Goal: Book appointment/travel/reservation

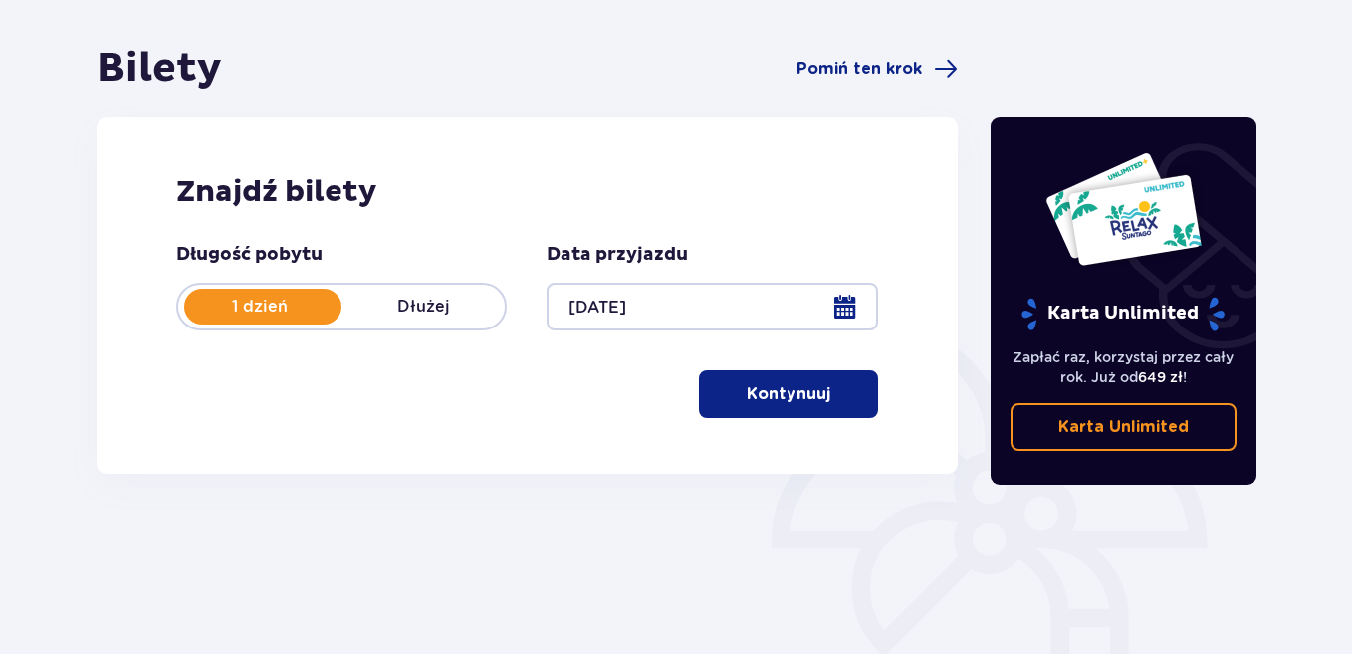
scroll to position [199, 0]
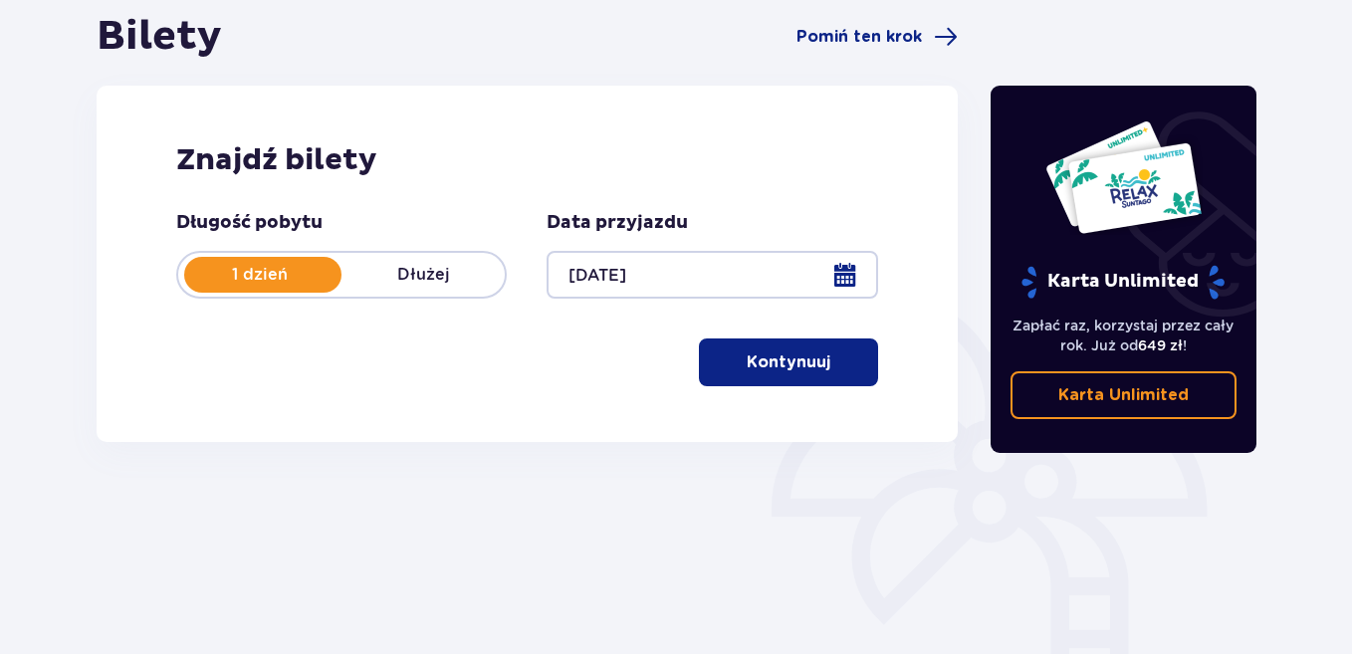
click at [756, 378] on button "Kontynuuj" at bounding box center [788, 363] width 179 height 48
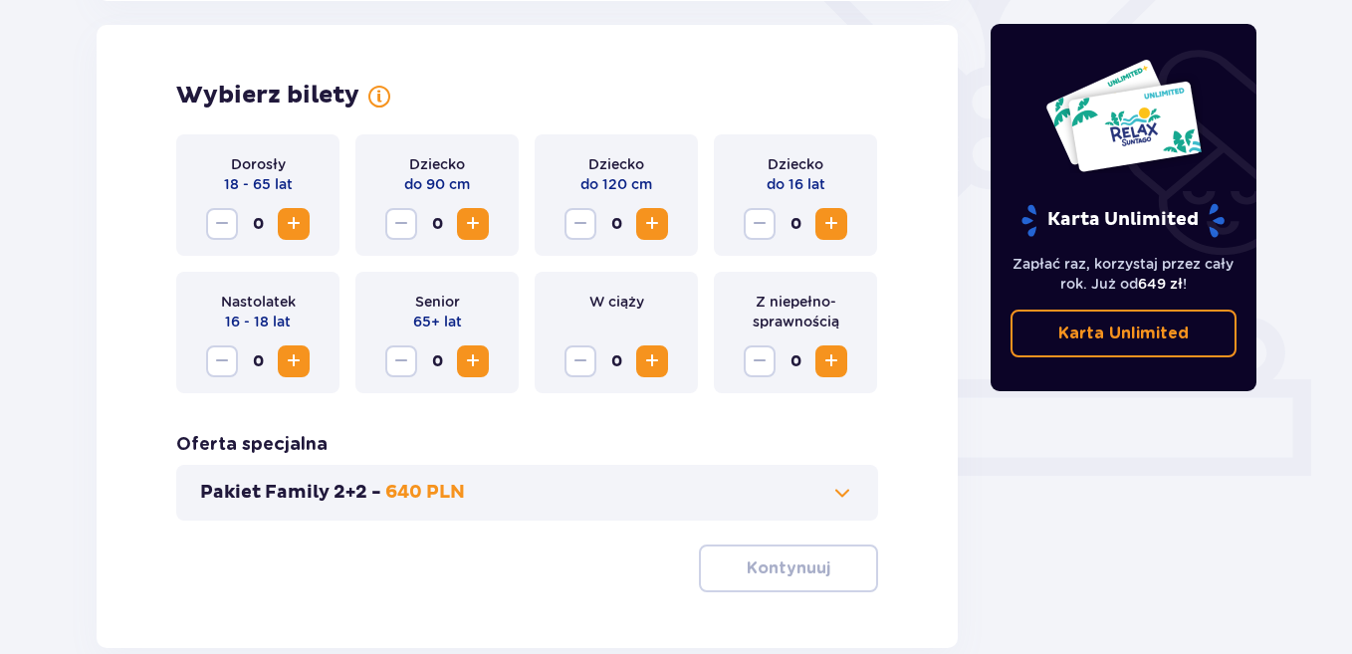
scroll to position [554, 0]
click at [300, 228] on span "Zwiększ" at bounding box center [294, 223] width 24 height 24
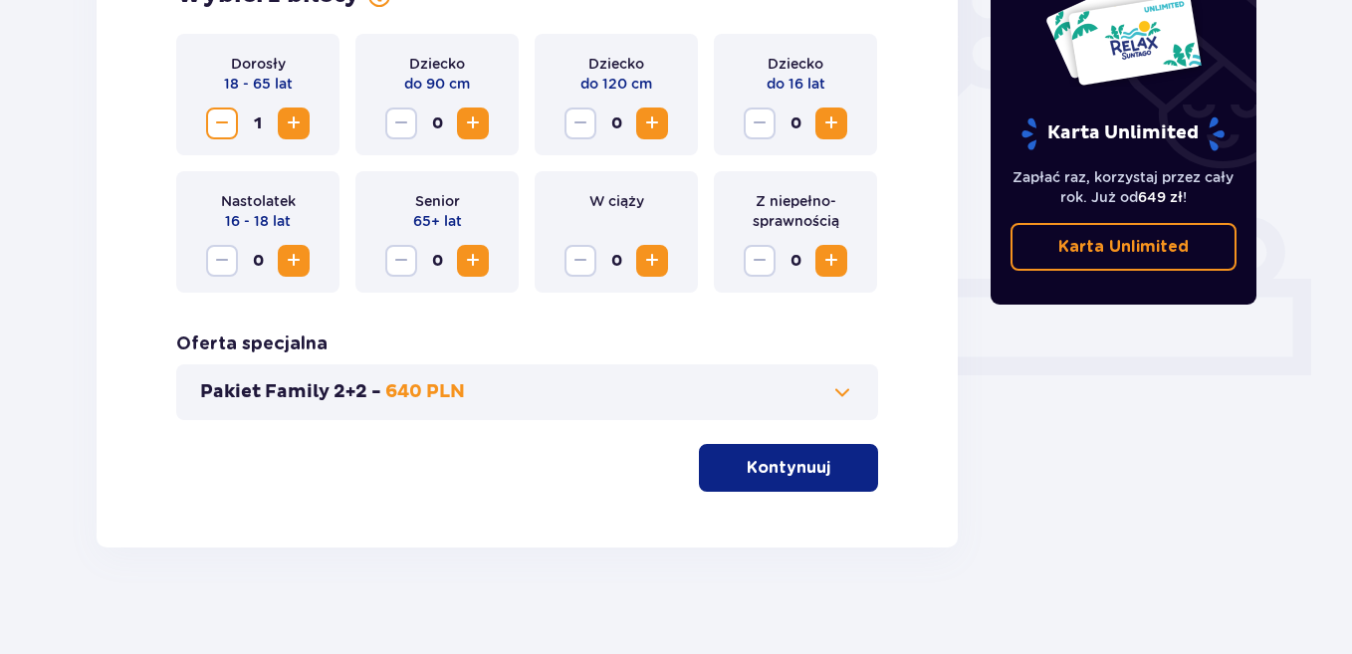
click at [763, 459] on p "Kontynuuj" at bounding box center [789, 468] width 84 height 22
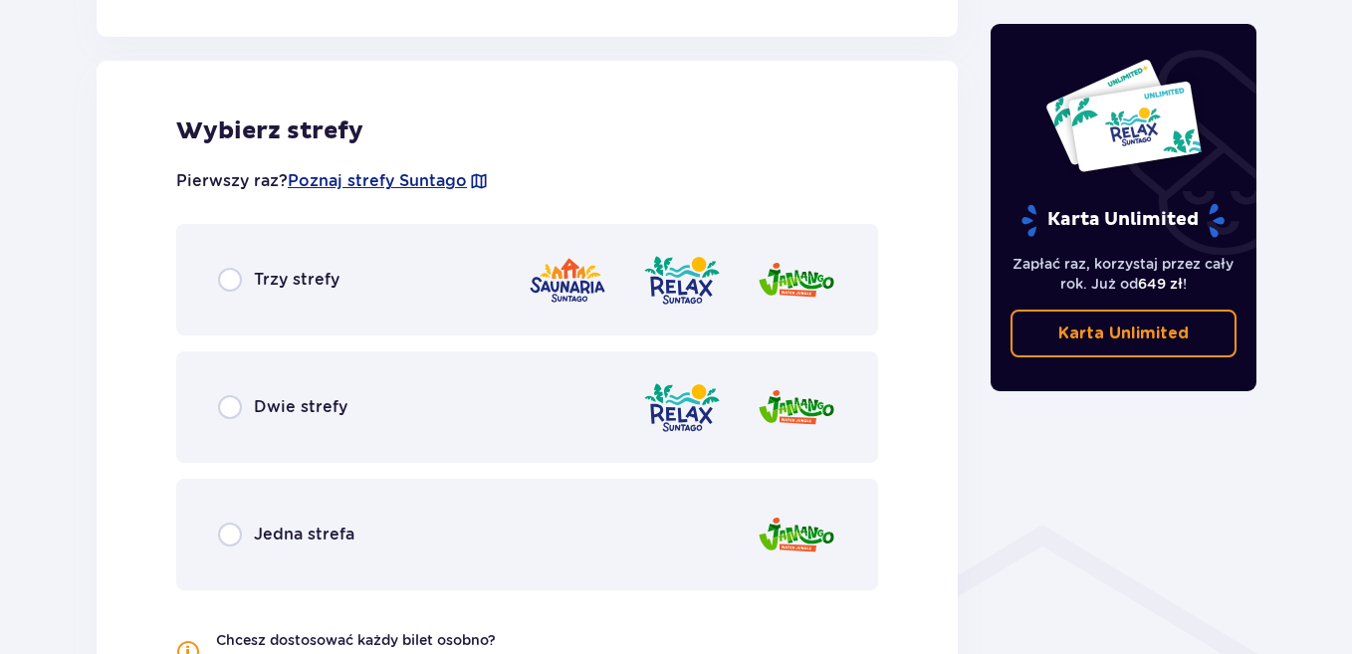
scroll to position [1105, 0]
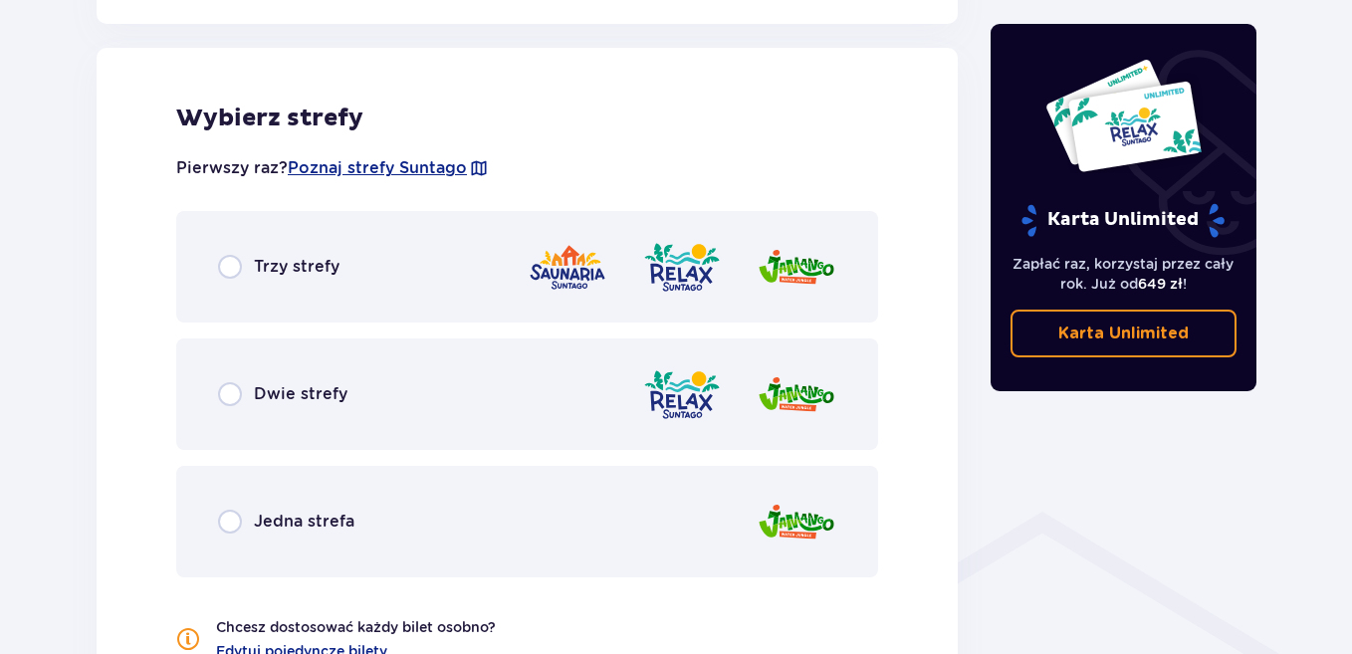
click at [264, 283] on div "Trzy strefy" at bounding box center [527, 267] width 702 height 112
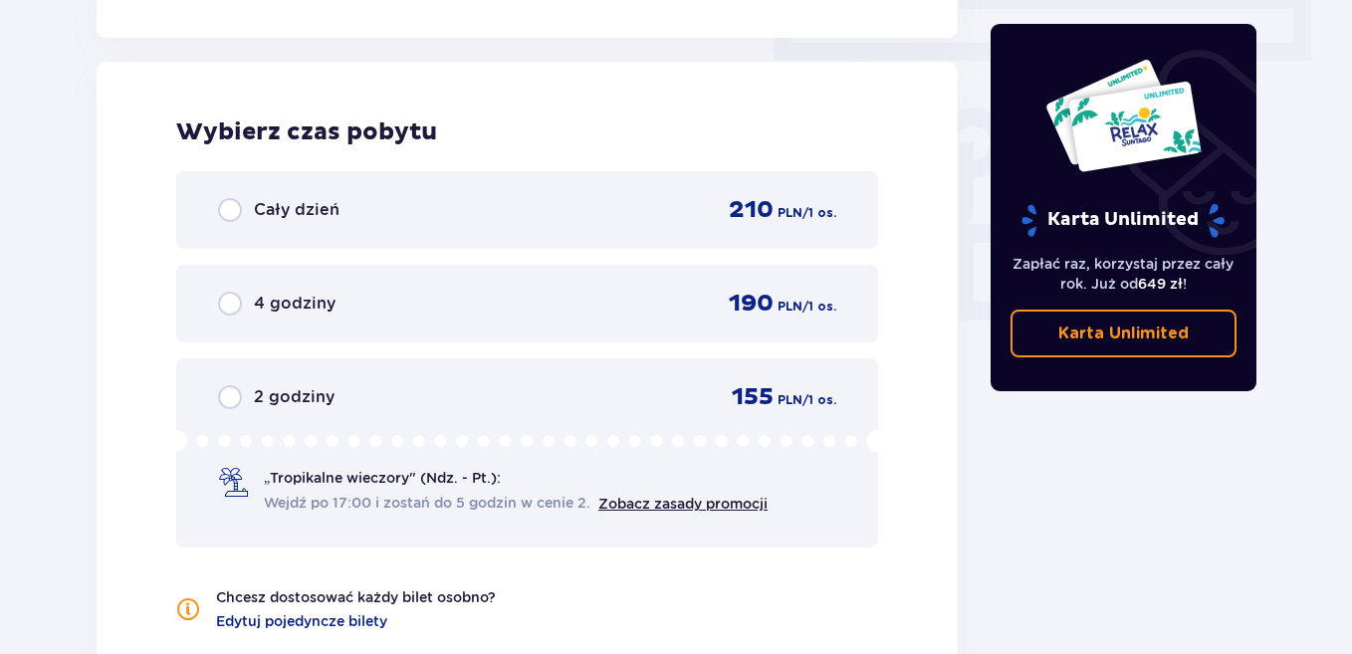
scroll to position [1798, 0]
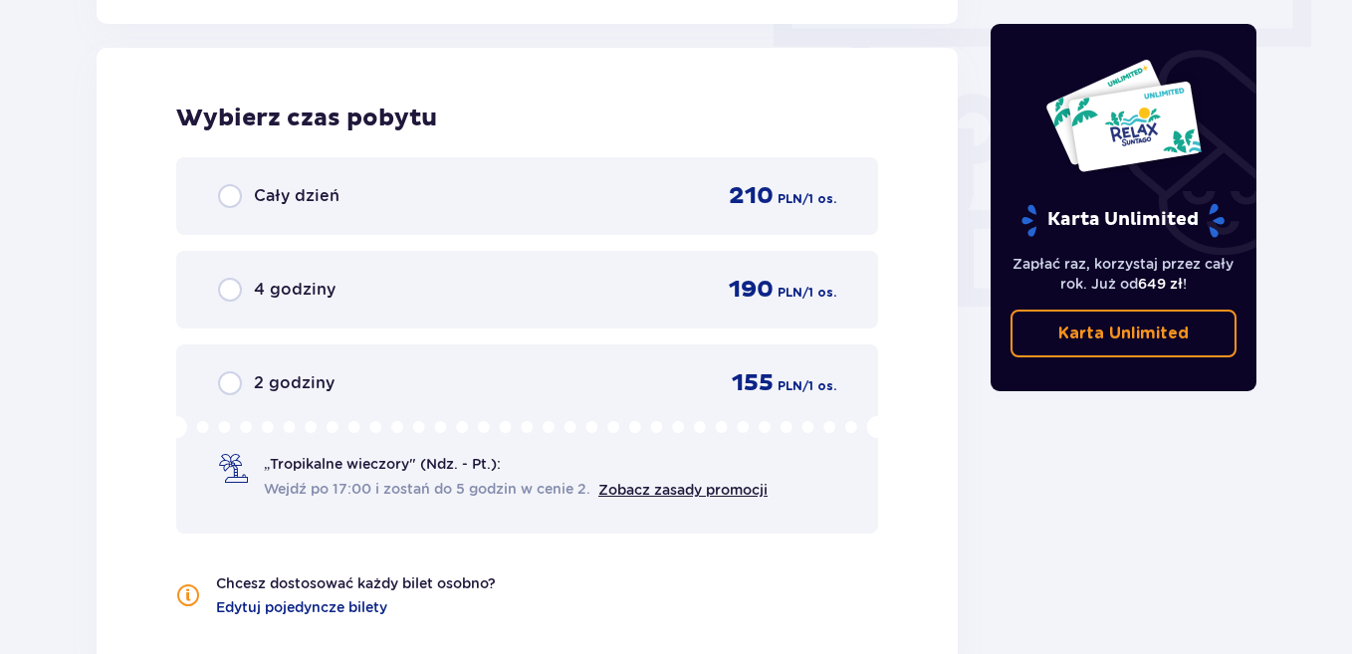
click at [322, 196] on span "Cały dzień" at bounding box center [297, 196] width 86 height 22
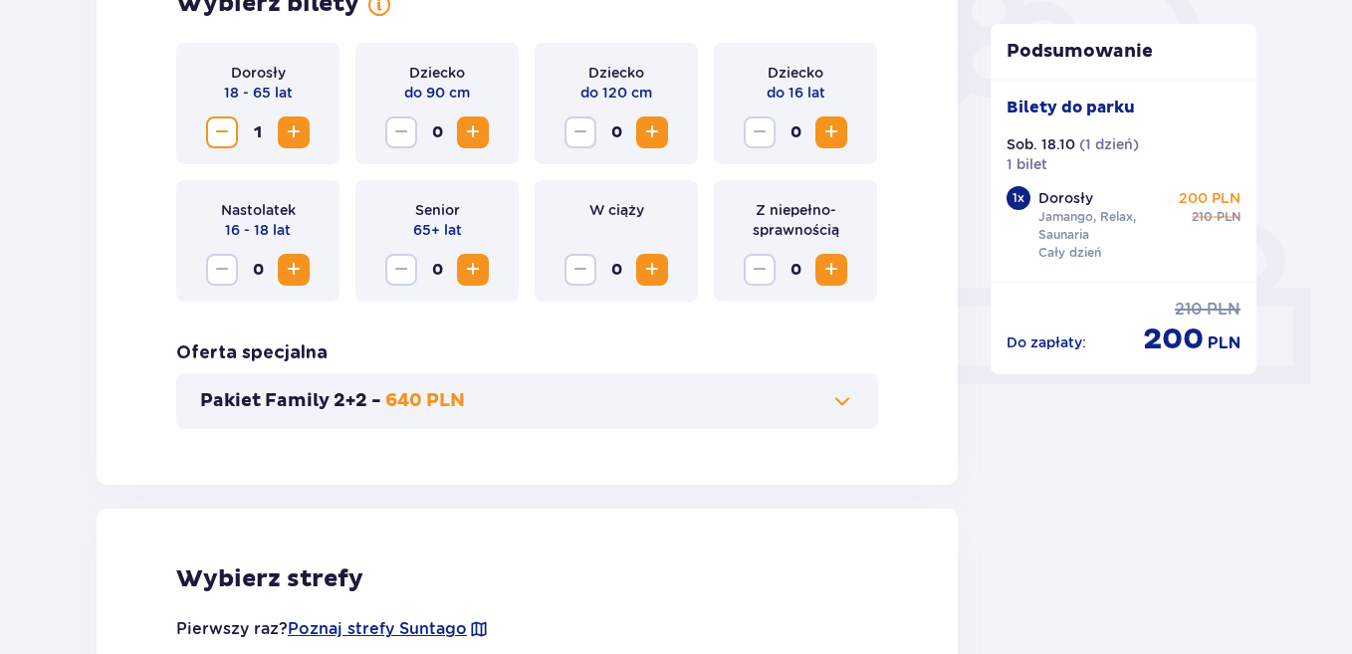
scroll to position [427, 0]
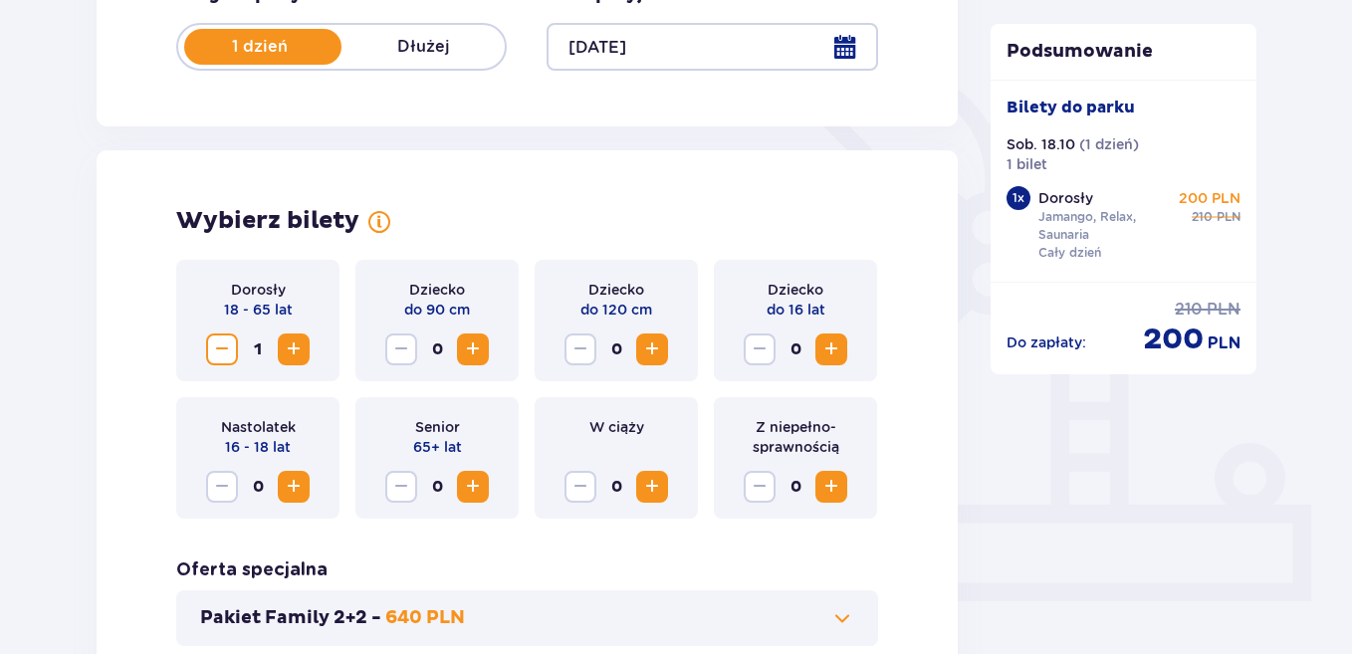
click at [290, 343] on span "Zwiększ" at bounding box center [294, 350] width 24 height 24
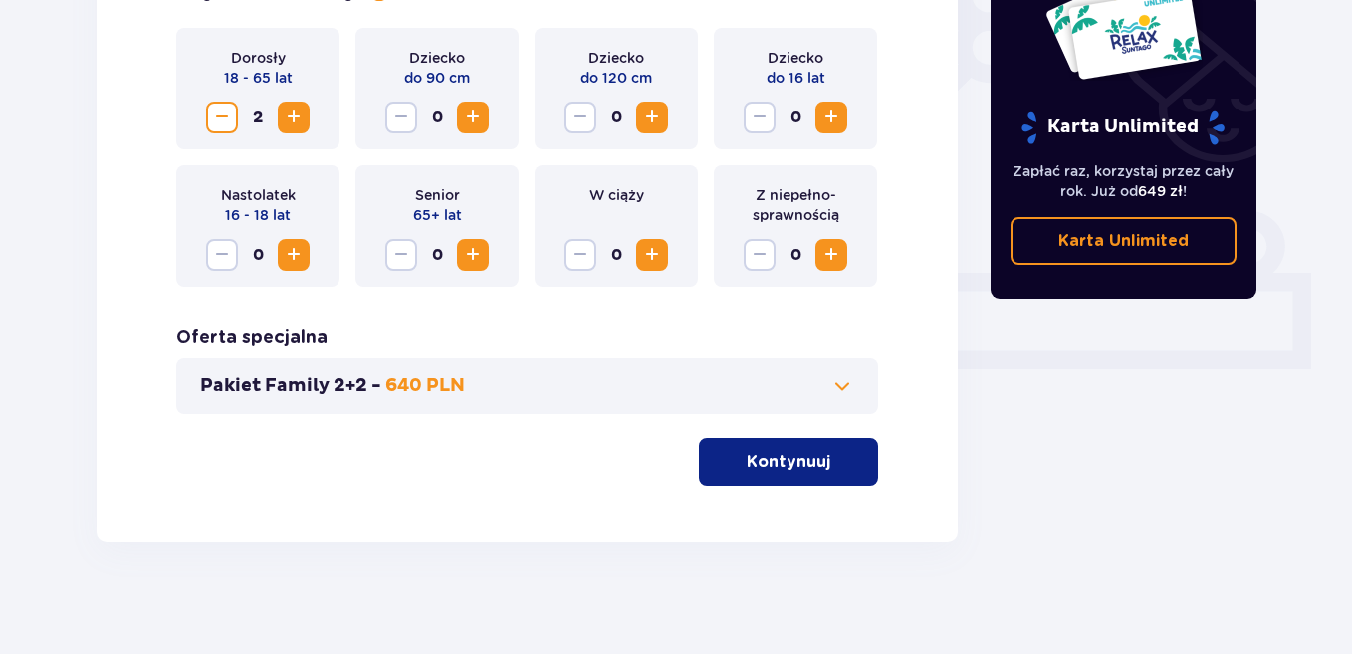
scroll to position [666, 0]
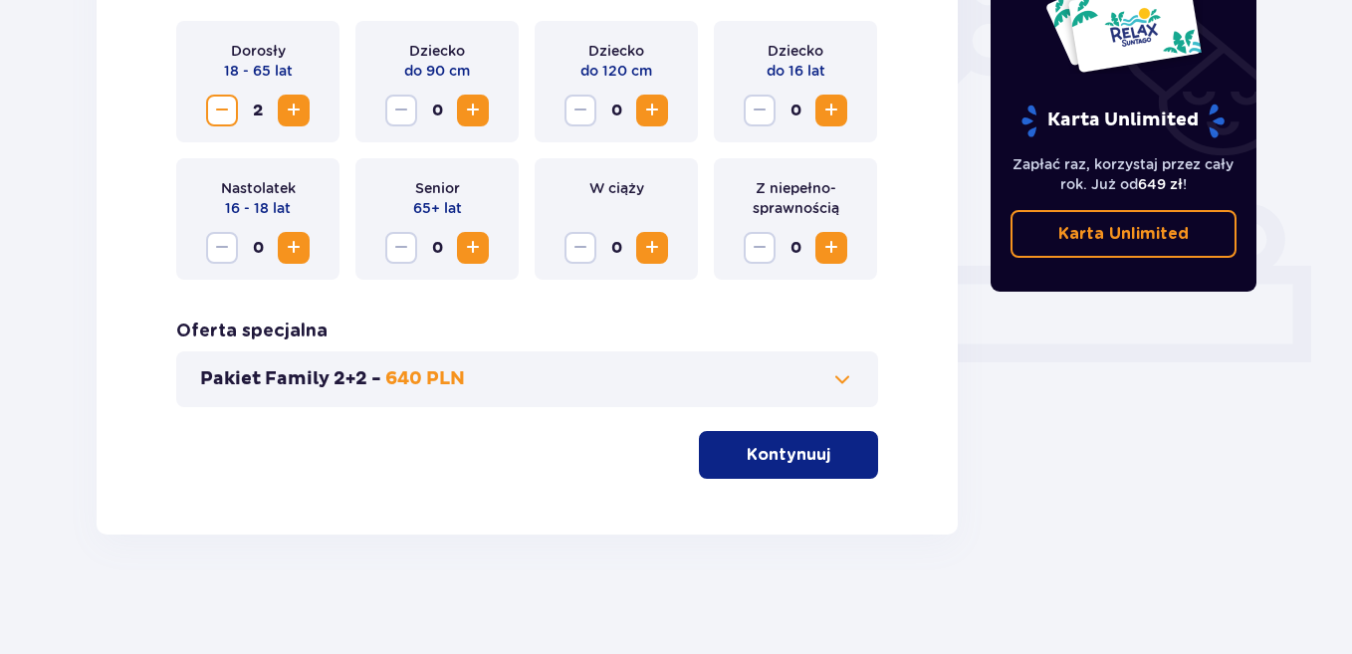
click at [799, 474] on button "Kontynuuj" at bounding box center [788, 455] width 179 height 48
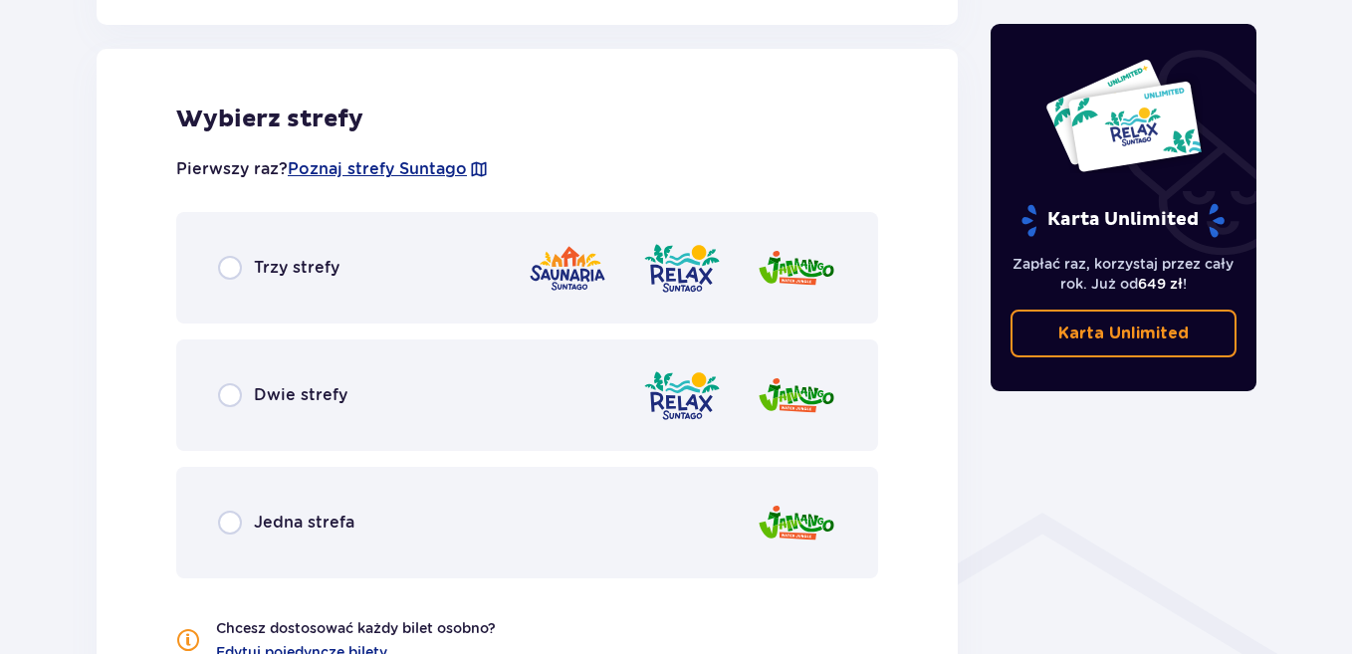
scroll to position [1105, 0]
click at [315, 284] on div "Trzy strefy" at bounding box center [527, 267] width 702 height 112
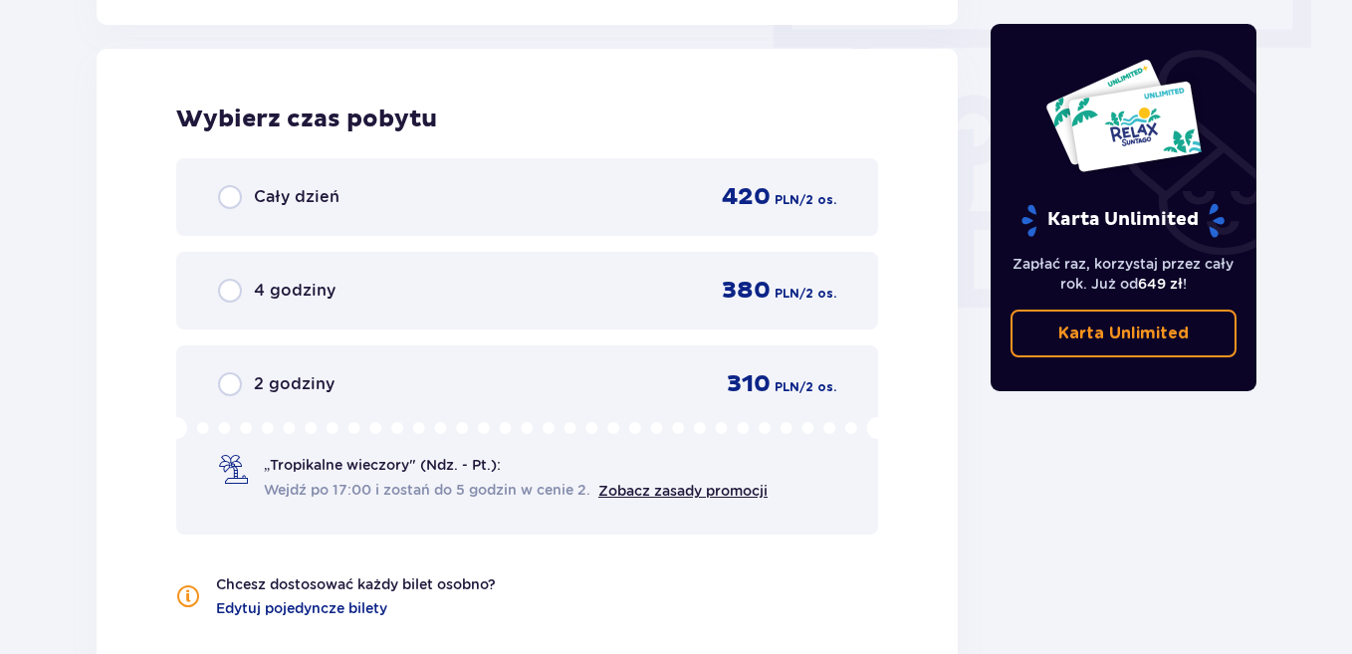
scroll to position [1798, 0]
click at [467, 188] on div "Cały dzień 420 PLN / 2 os." at bounding box center [527, 196] width 618 height 30
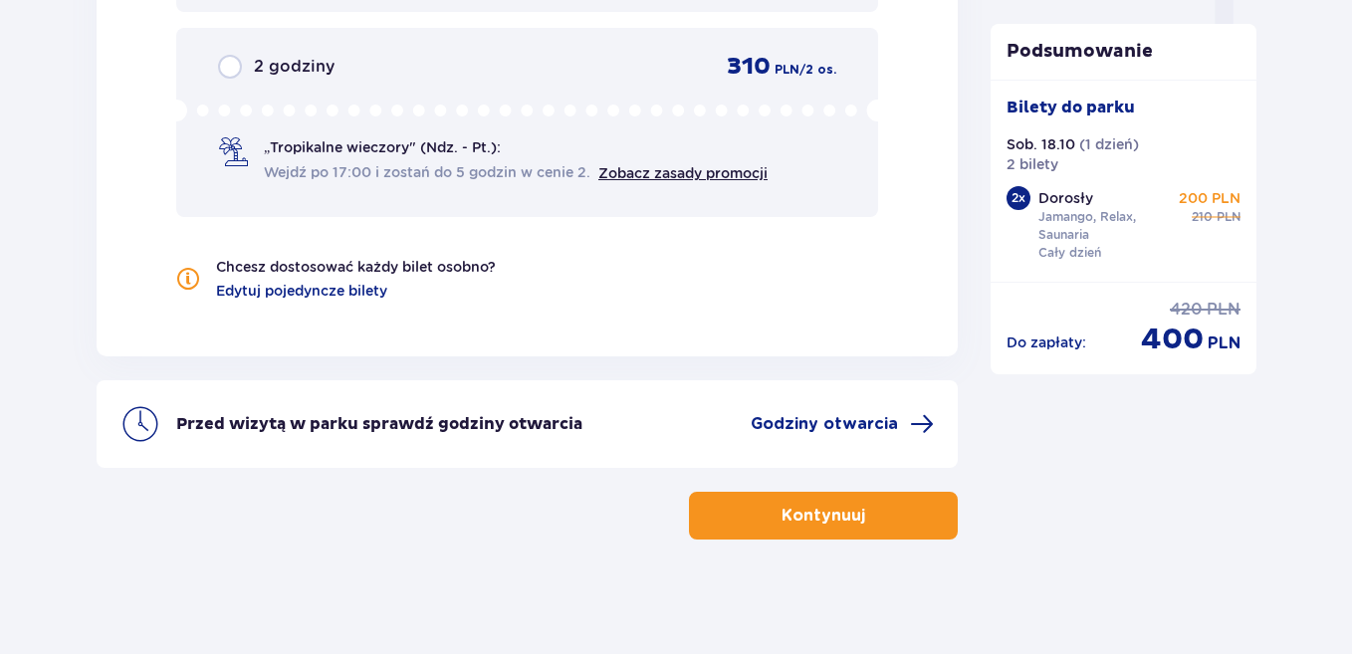
scroll to position [2120, 0]
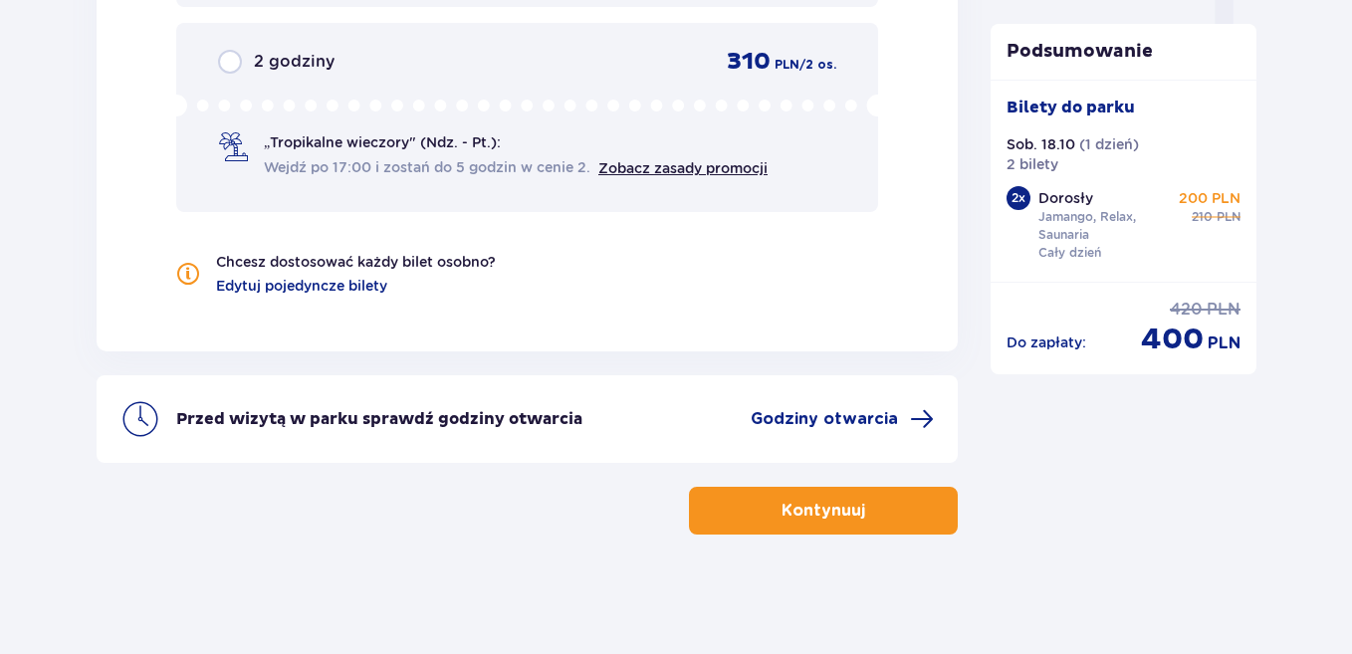
click at [744, 504] on button "Kontynuuj" at bounding box center [823, 511] width 269 height 48
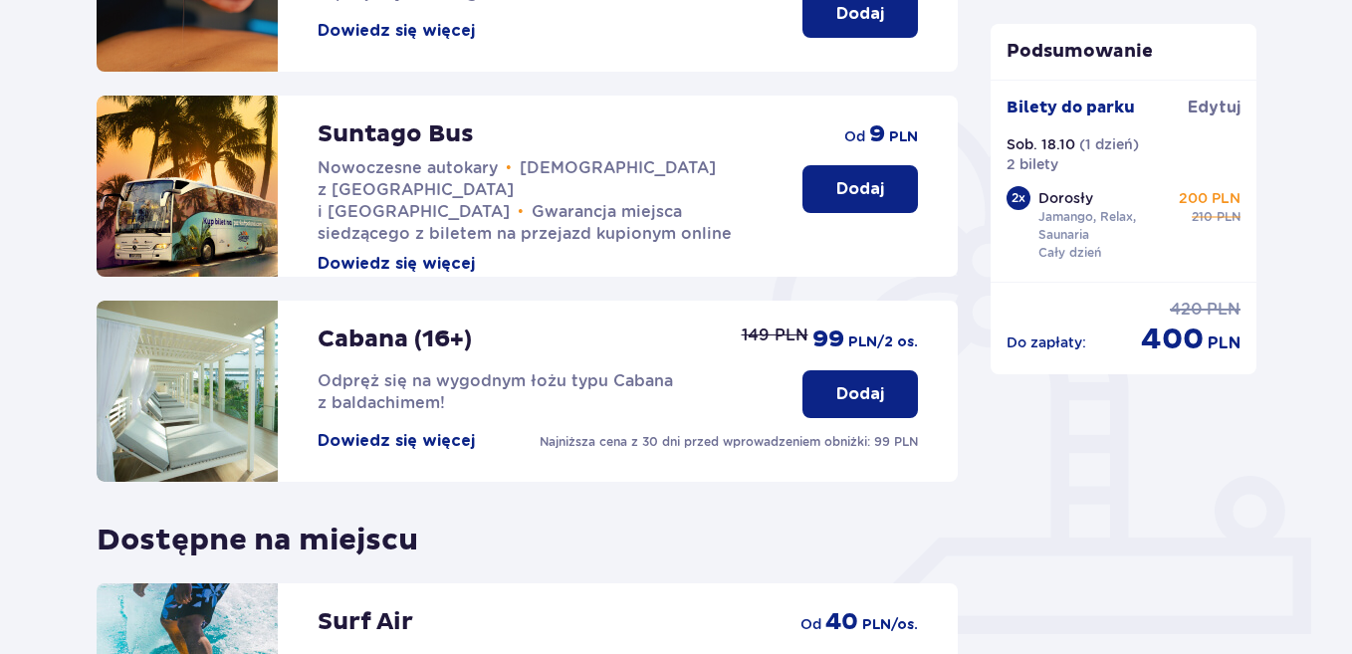
scroll to position [198, 0]
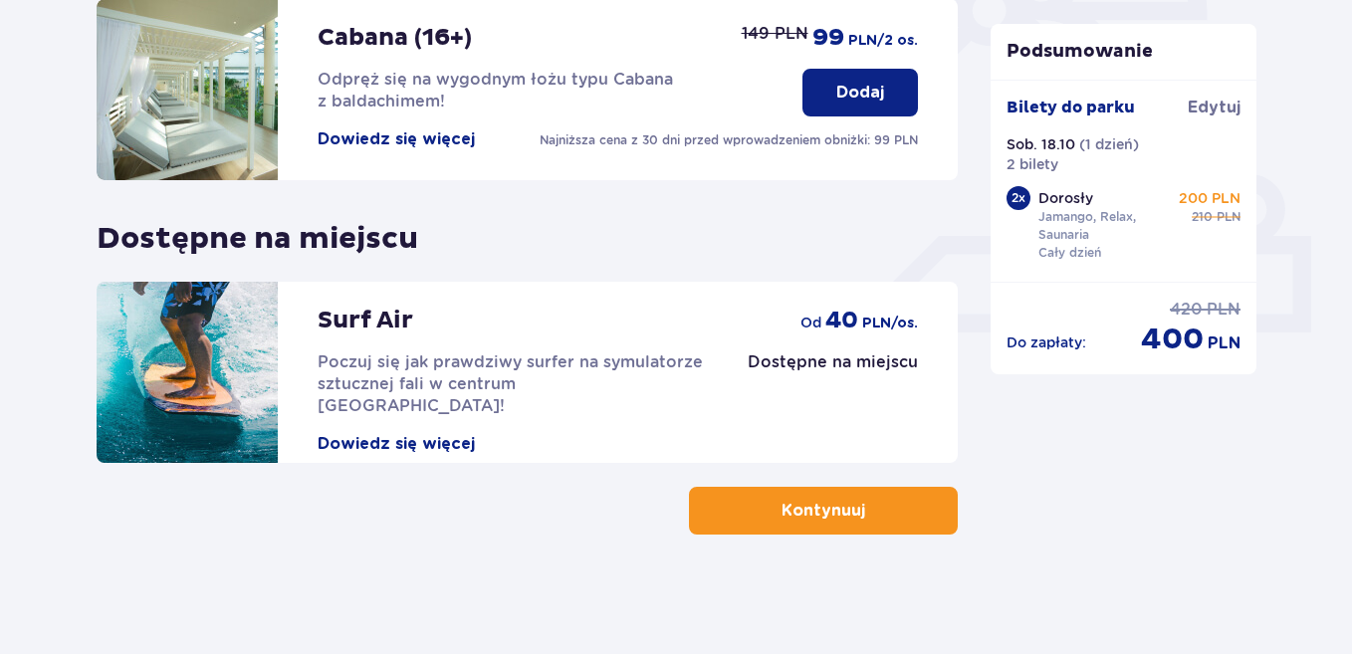
click at [819, 511] on p "Kontynuuj" at bounding box center [824, 511] width 84 height 22
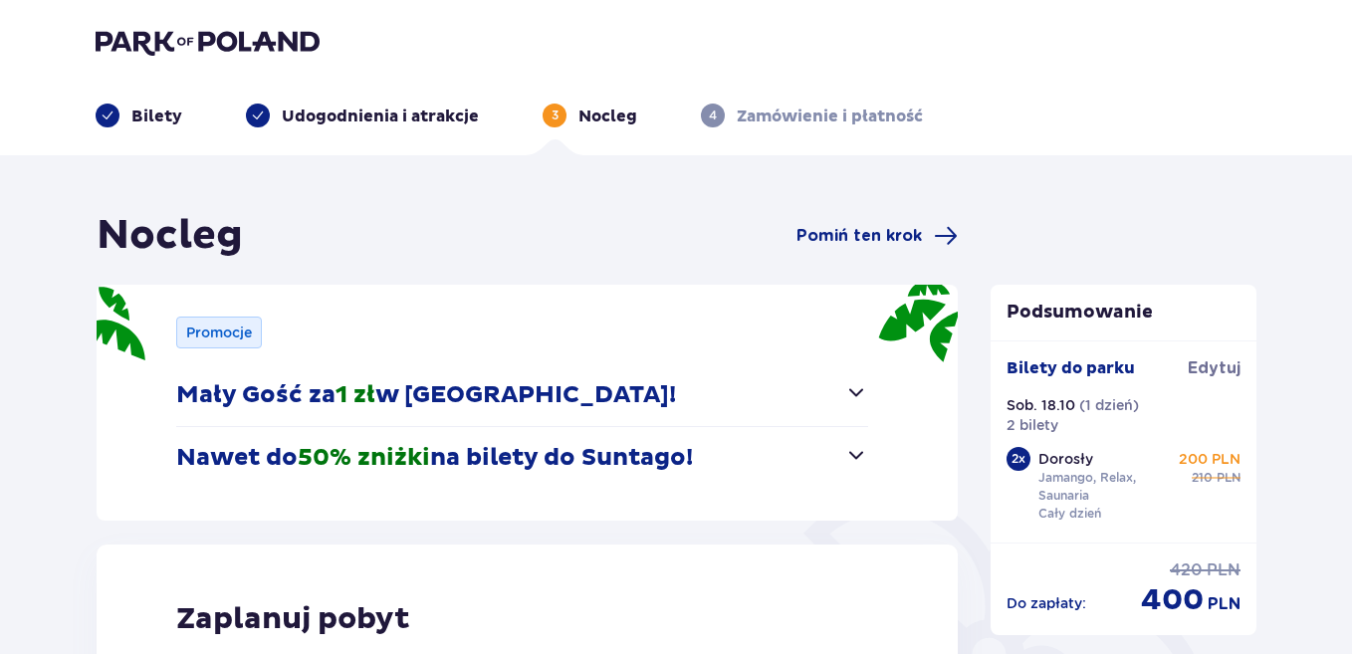
click at [859, 390] on span "button" at bounding box center [856, 392] width 24 height 24
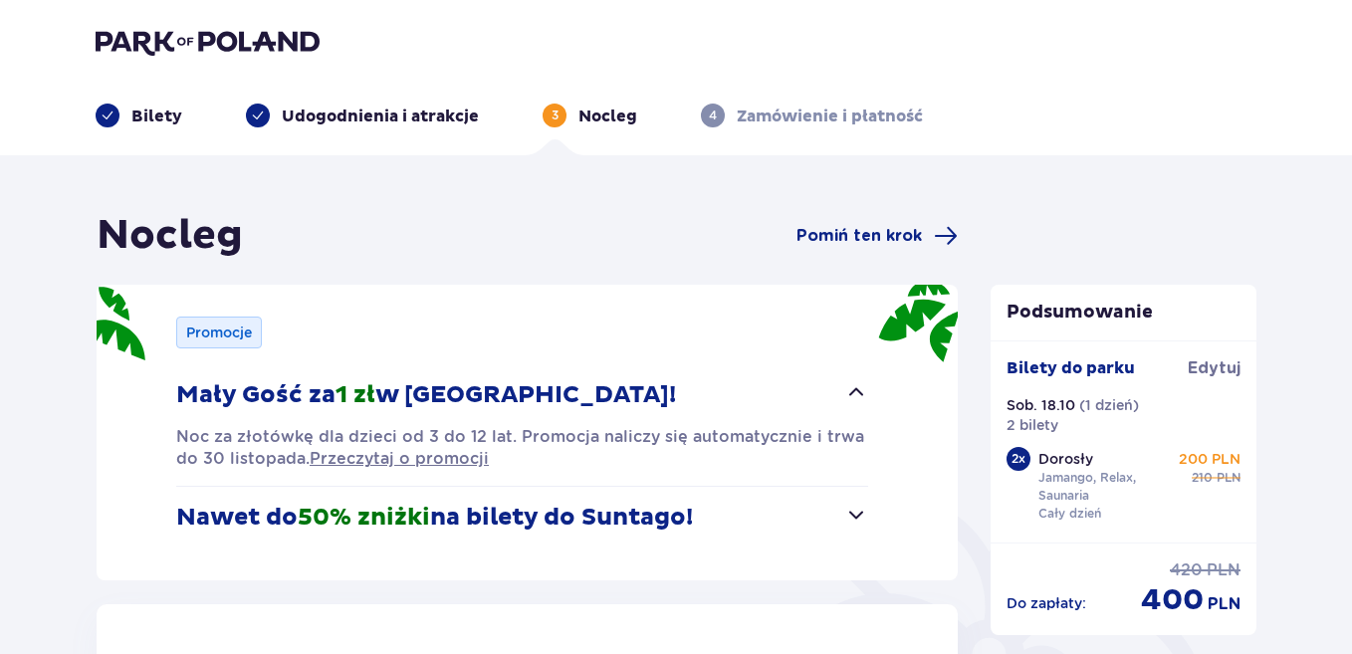
click at [857, 389] on span "button" at bounding box center [856, 392] width 24 height 24
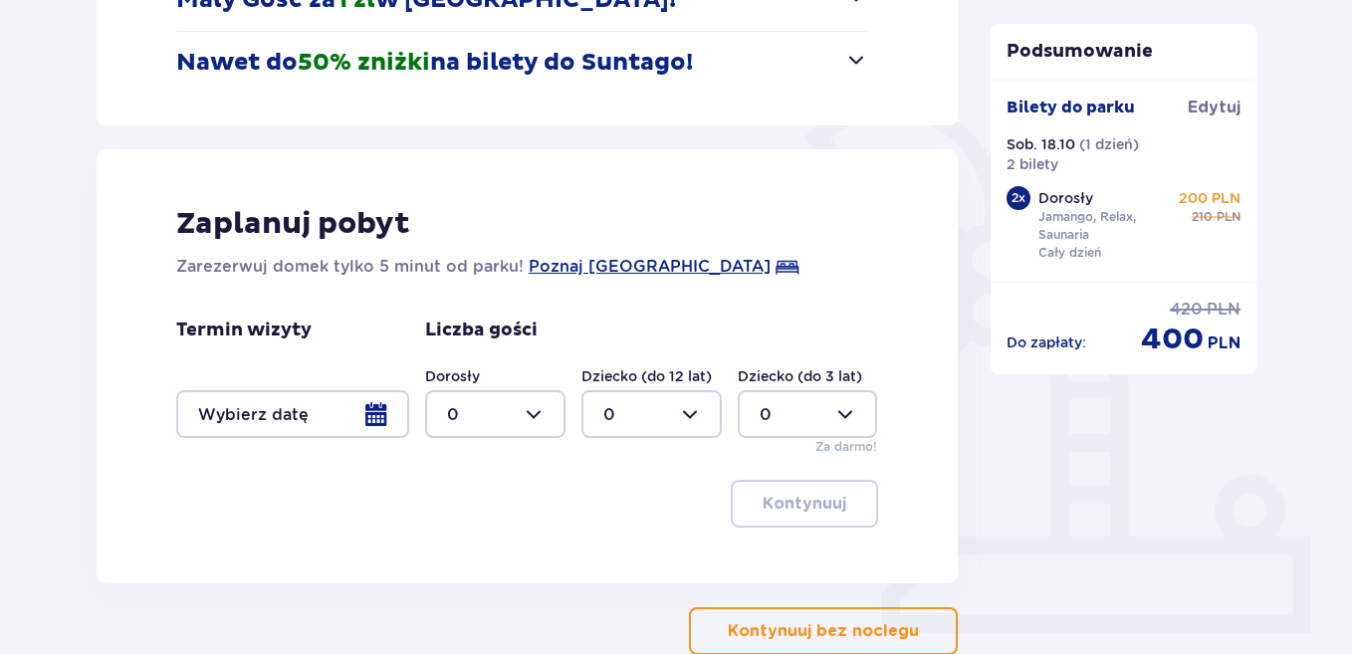
scroll to position [398, 0]
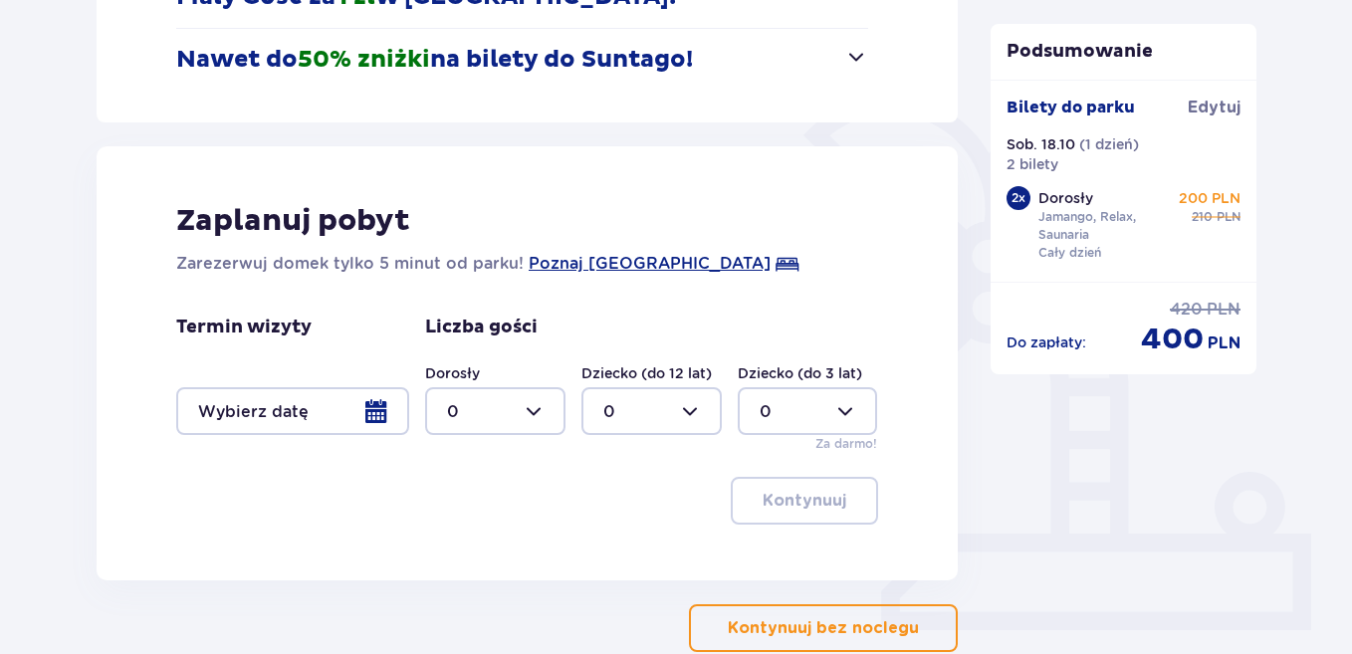
click at [267, 411] on div at bounding box center [292, 411] width 233 height 48
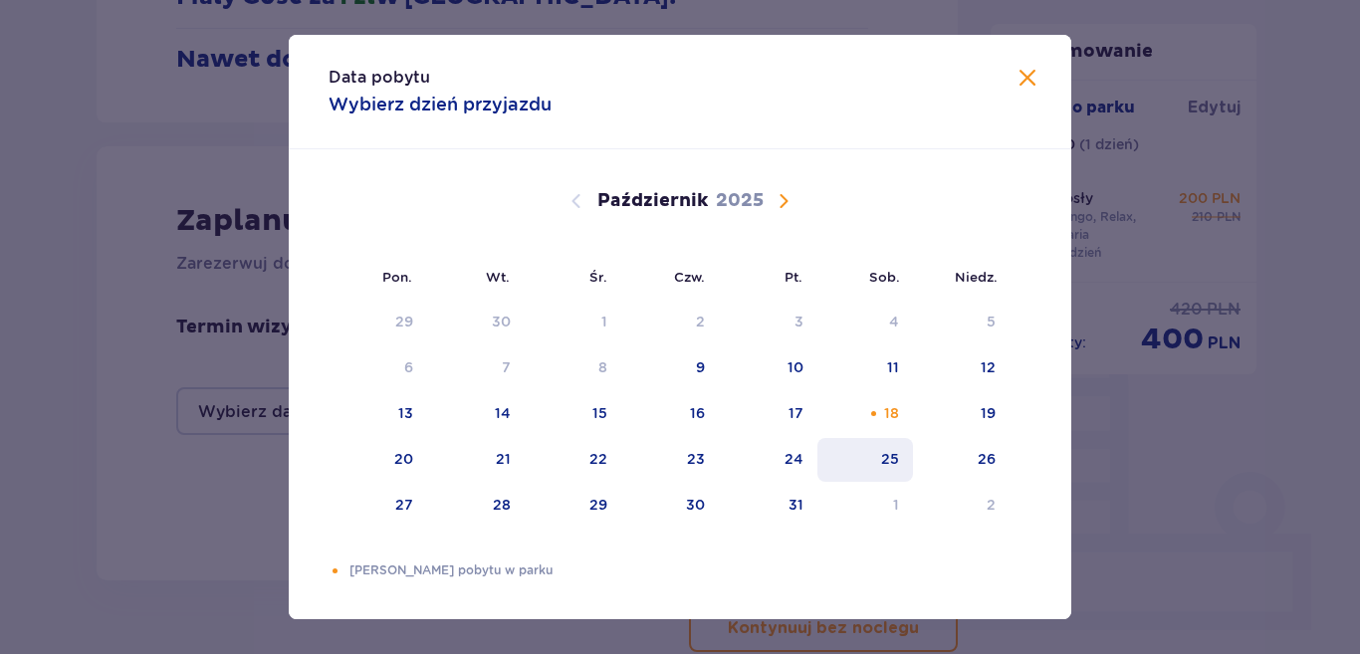
click at [878, 461] on div "25" at bounding box center [865, 460] width 97 height 44
click at [960, 471] on div "26" at bounding box center [961, 460] width 97 height 44
type input "[DATE] - [DATE]"
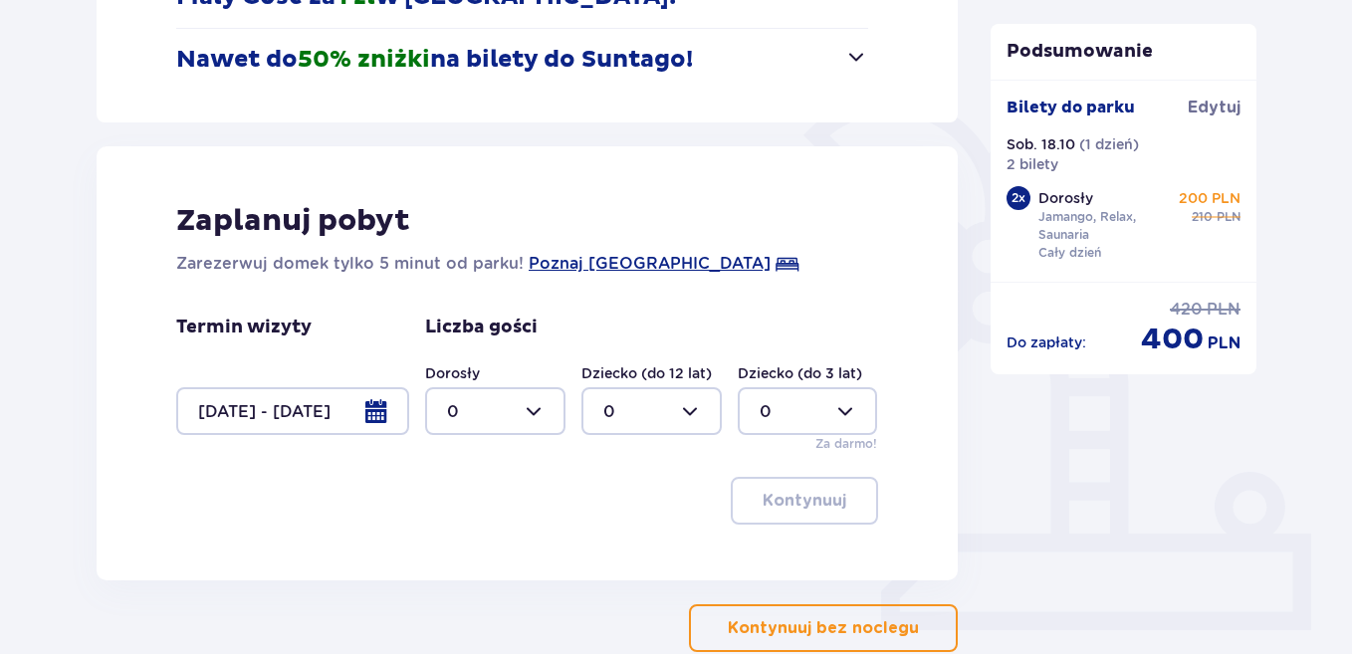
click at [513, 416] on div at bounding box center [495, 411] width 140 height 48
click at [489, 550] on div "2" at bounding box center [495, 556] width 97 height 22
type input "2"
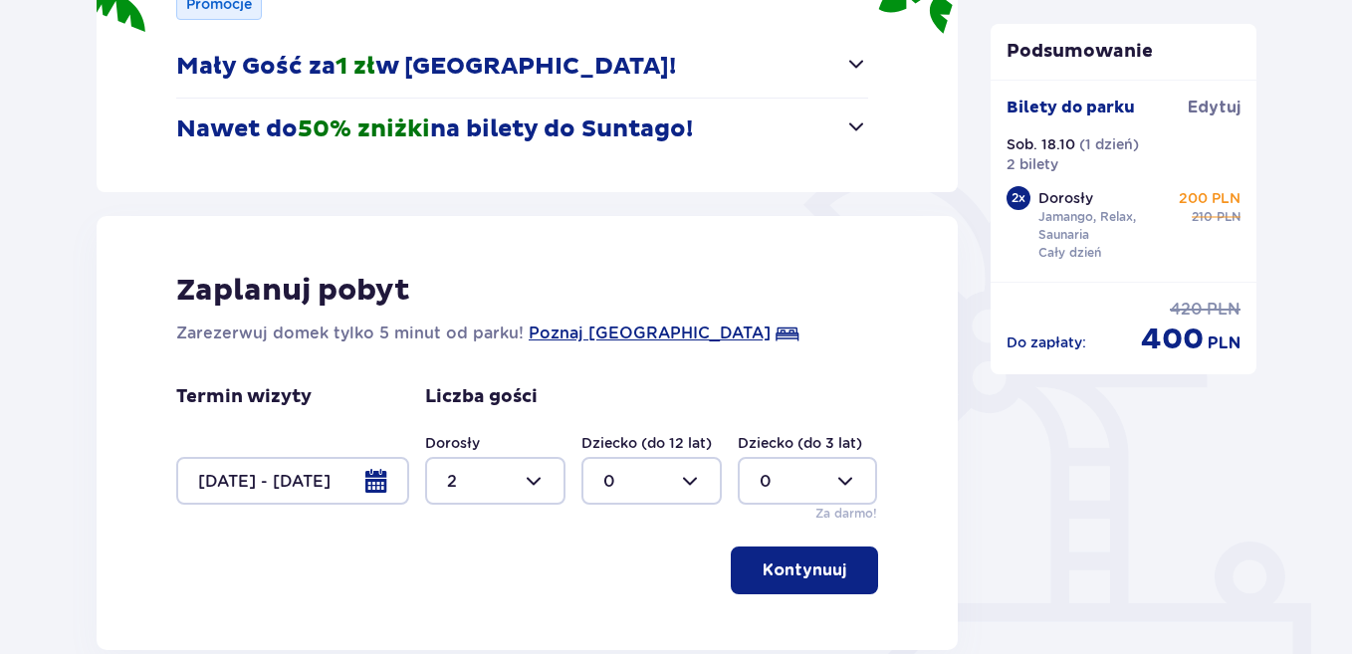
scroll to position [498, 0]
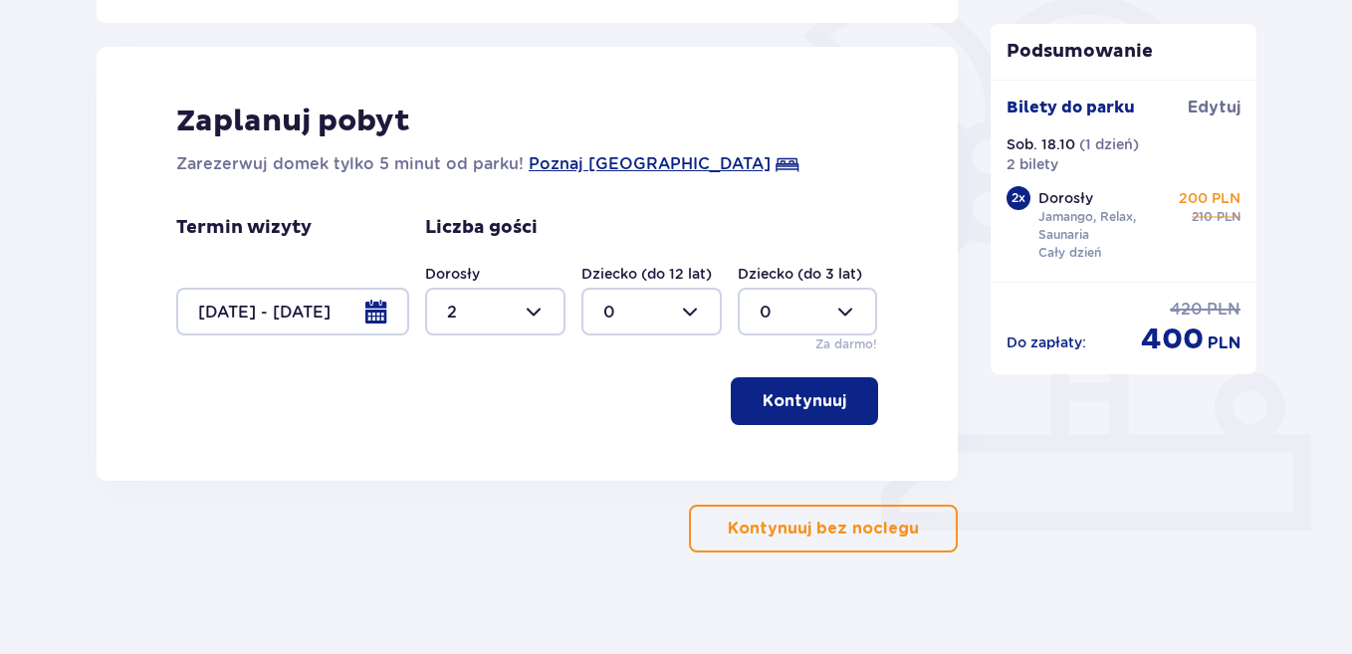
click at [827, 417] on button "Kontynuuj" at bounding box center [804, 401] width 147 height 48
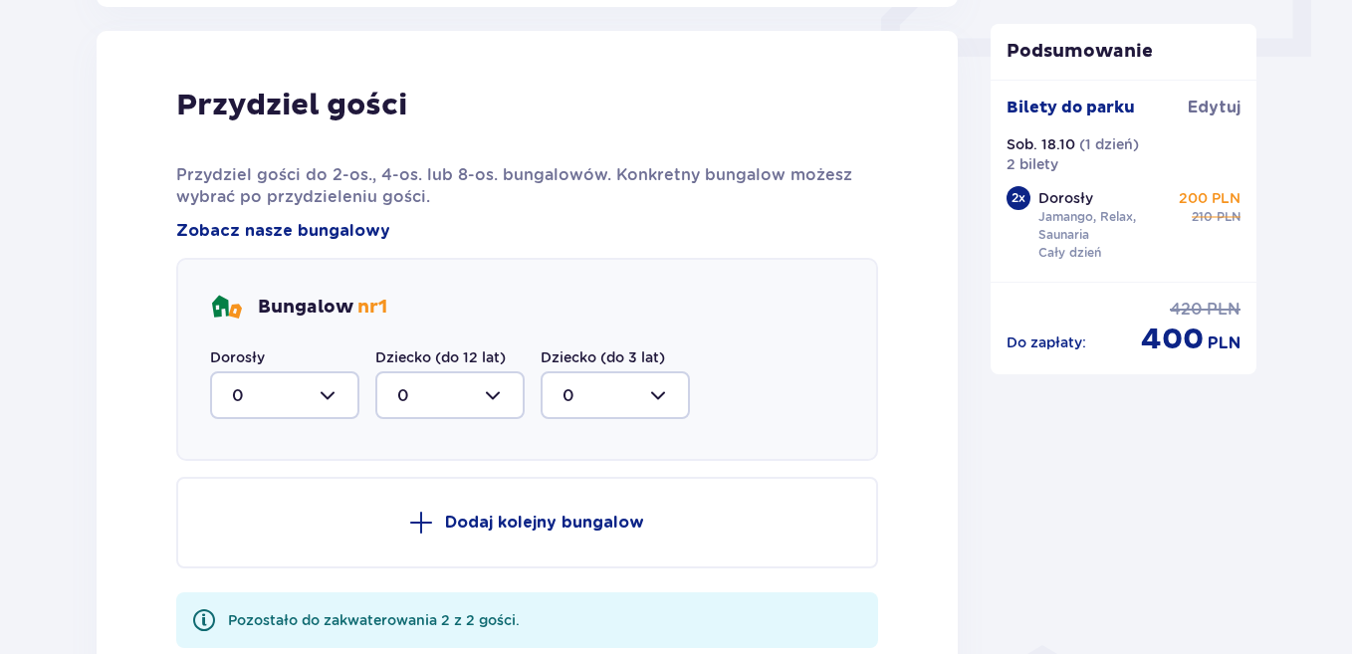
scroll to position [979, 0]
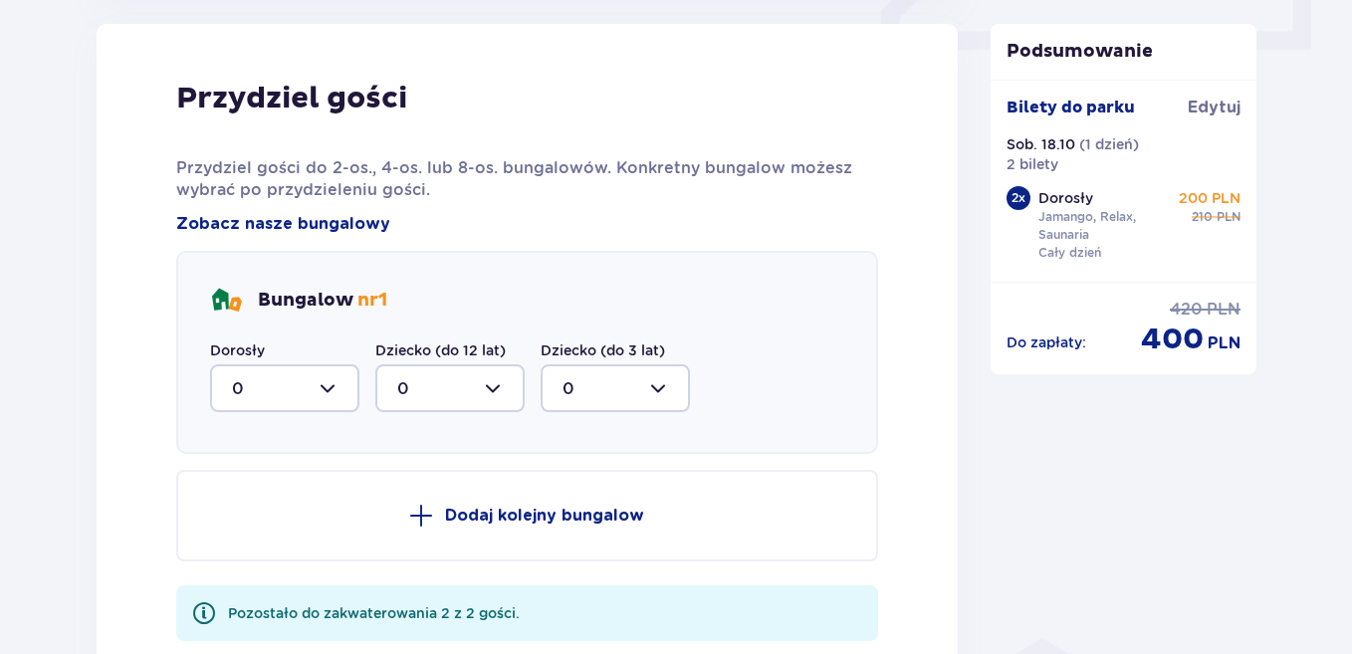
click at [289, 400] on div at bounding box center [284, 388] width 149 height 48
click at [287, 514] on span "2" at bounding box center [284, 533] width 145 height 42
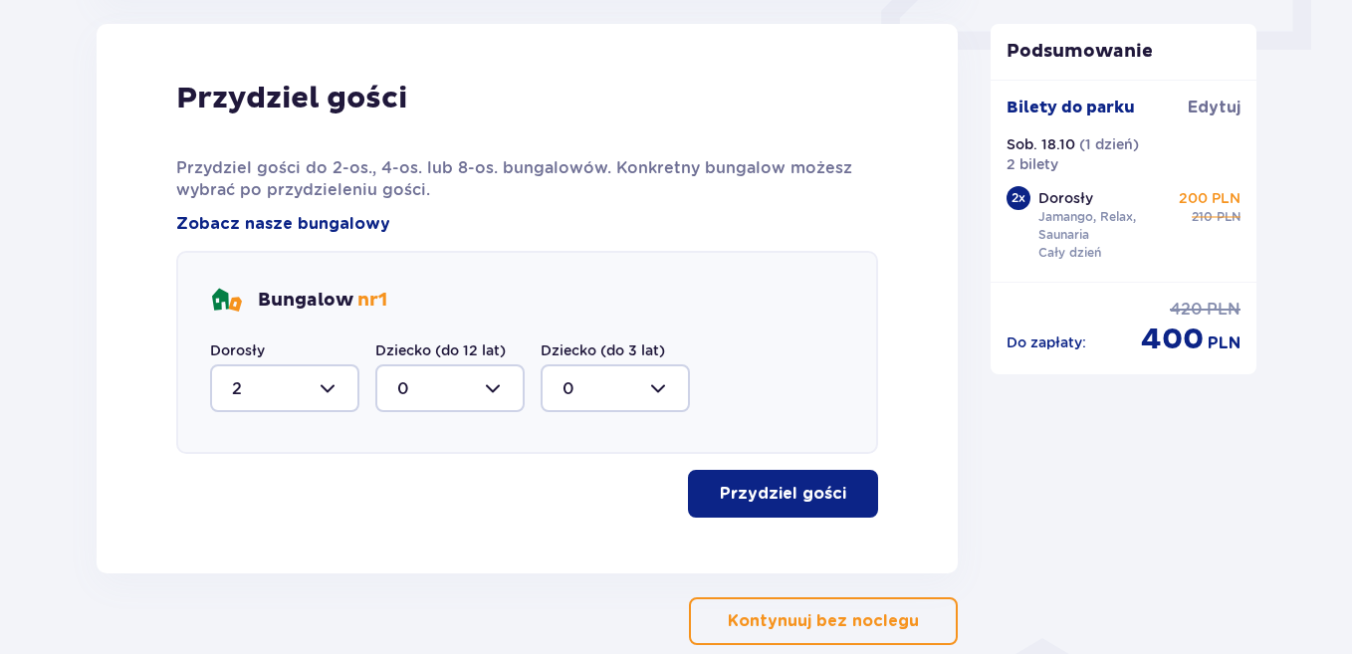
type input "2"
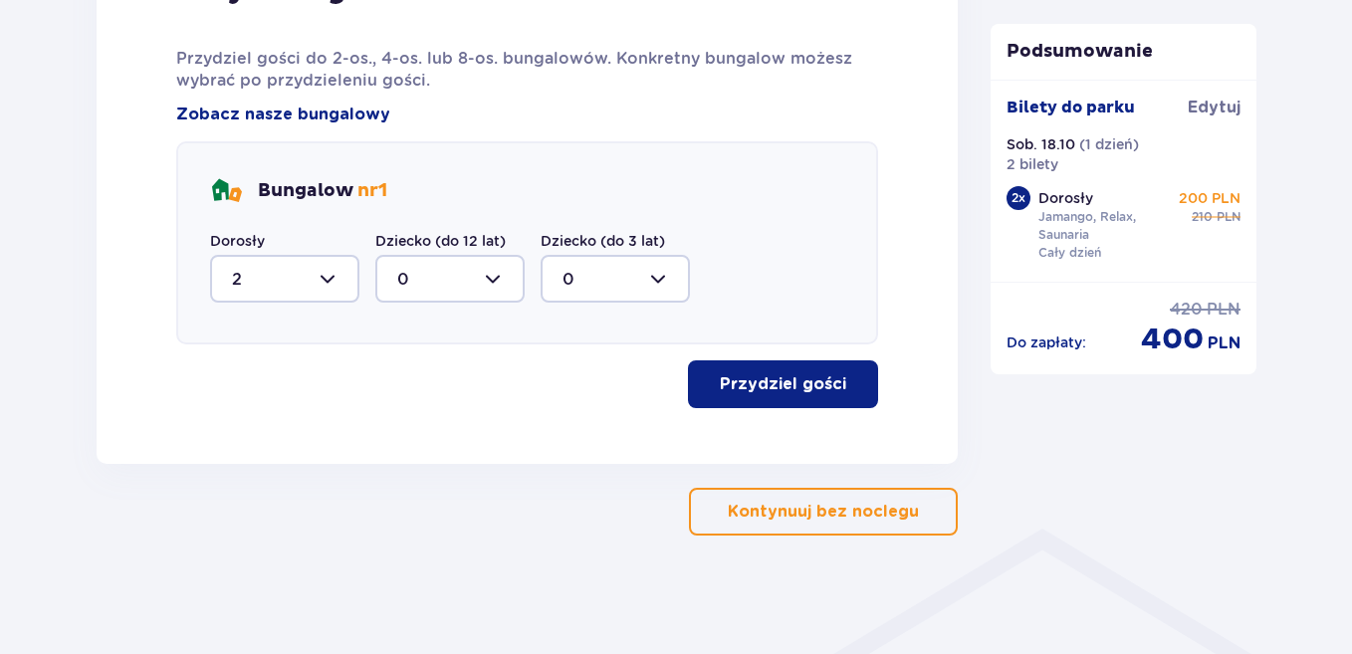
scroll to position [1089, 0]
click at [758, 396] on button "Przydziel gości" at bounding box center [783, 383] width 190 height 48
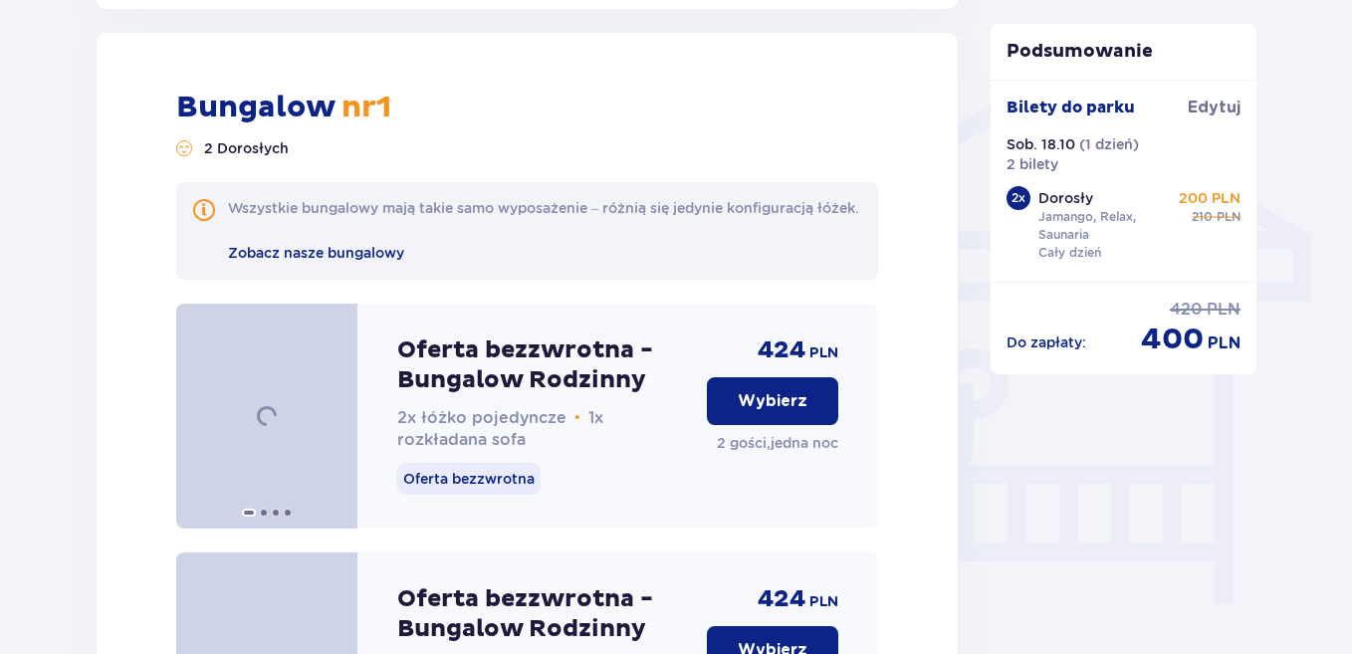
scroll to position [1552, 0]
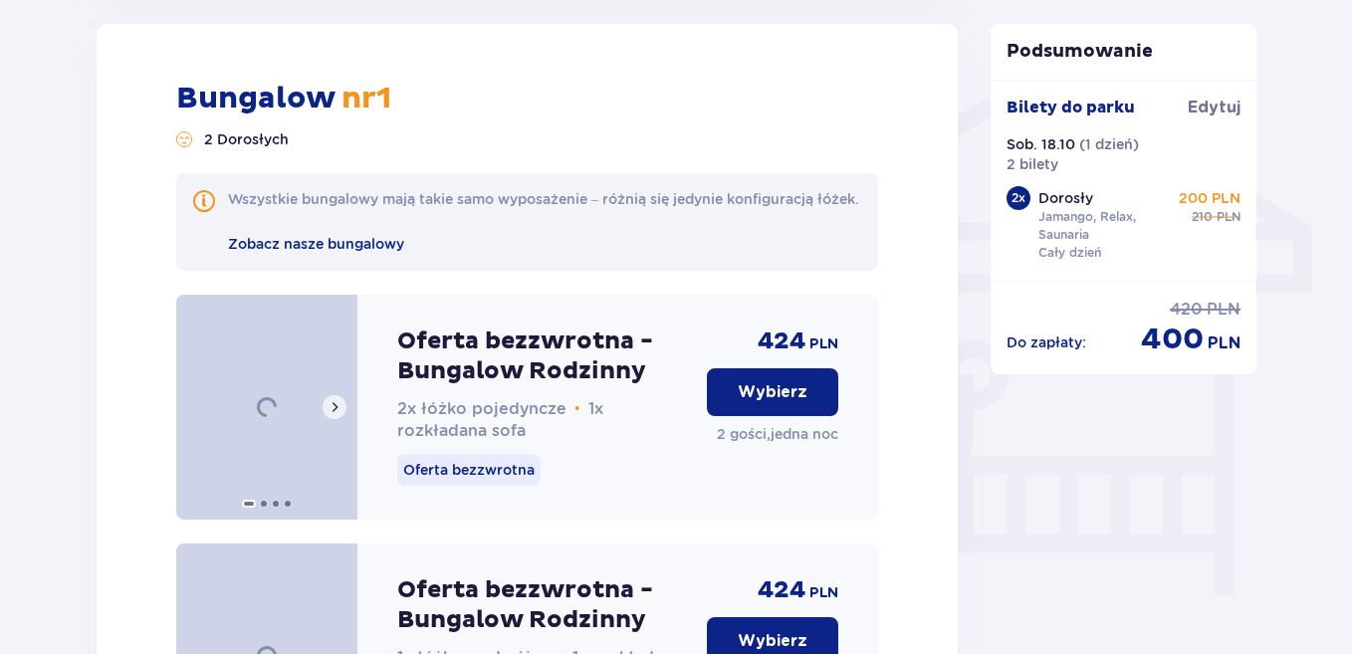
click at [336, 415] on span at bounding box center [335, 407] width 16 height 16
click at [270, 430] on div at bounding box center [266, 407] width 181 height 225
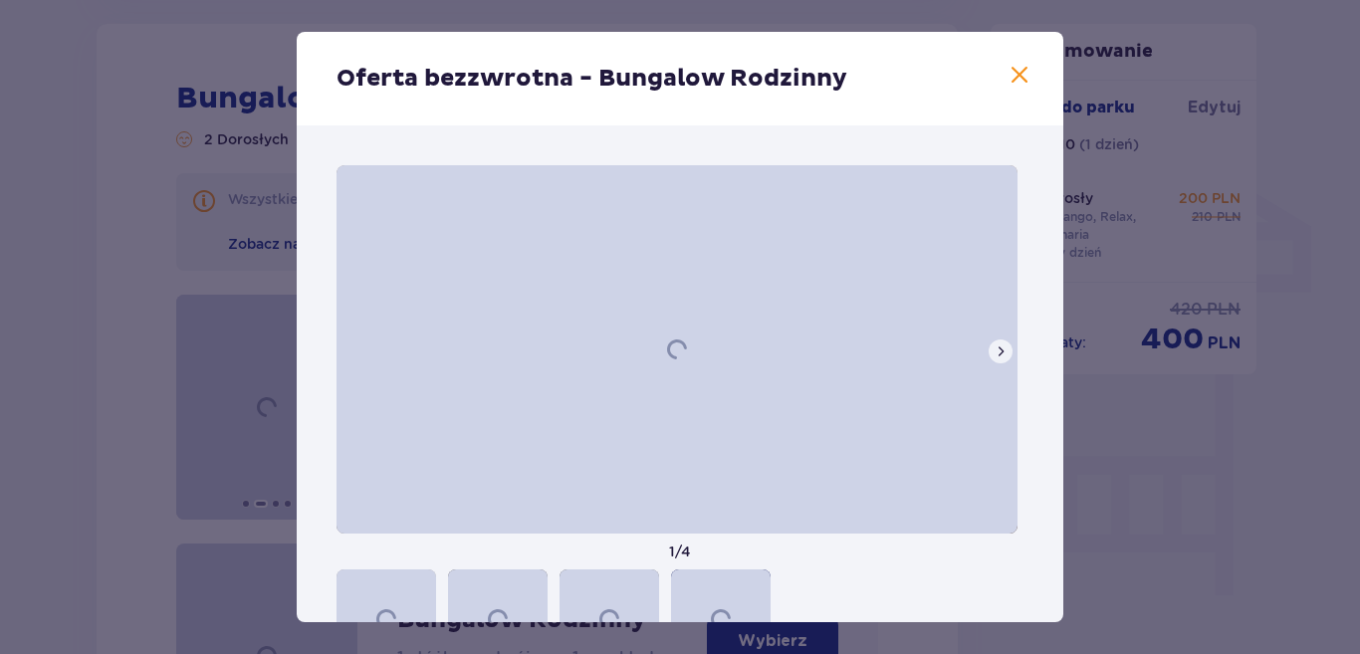
click at [616, 587] on div at bounding box center [610, 620] width 100 height 100
click at [1016, 80] on span at bounding box center [1020, 76] width 24 height 24
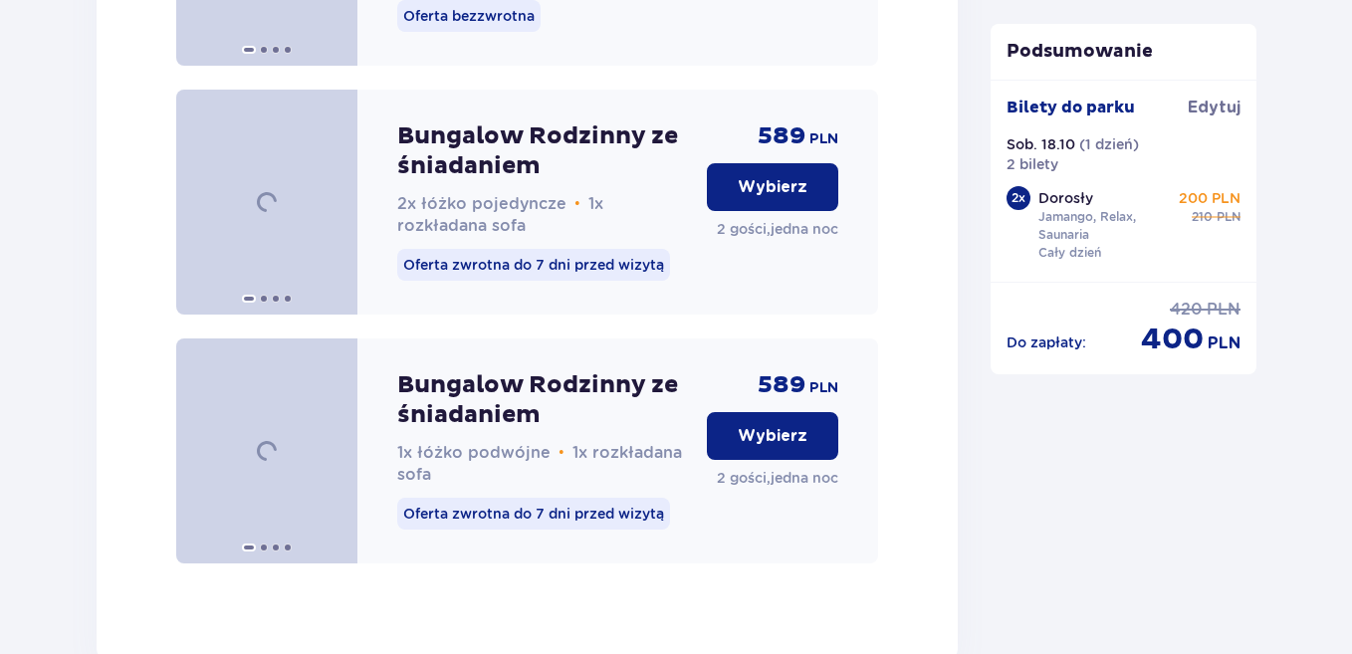
scroll to position [3344, 0]
